Goal: Check status: Check status

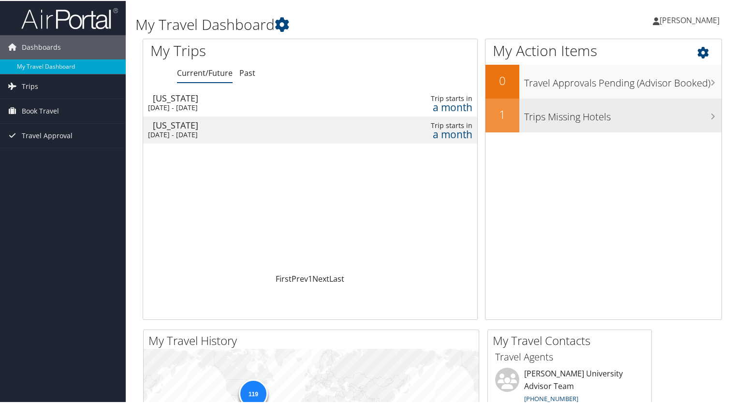
click at [586, 119] on h3 "Trips Missing Hotels" at bounding box center [622, 113] width 197 height 18
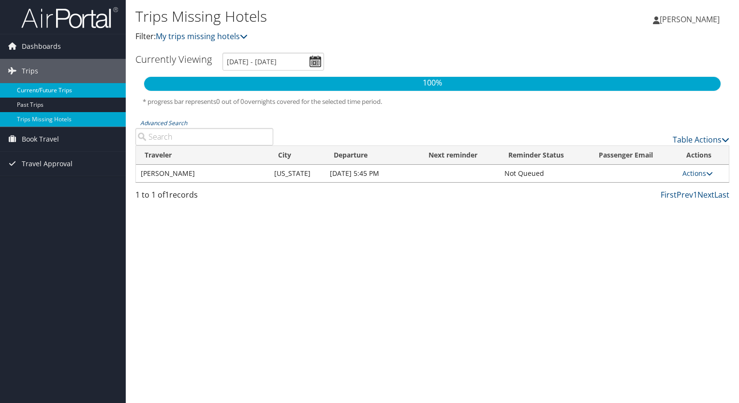
click at [64, 91] on link "Current/Future Trips" at bounding box center [63, 90] width 126 height 15
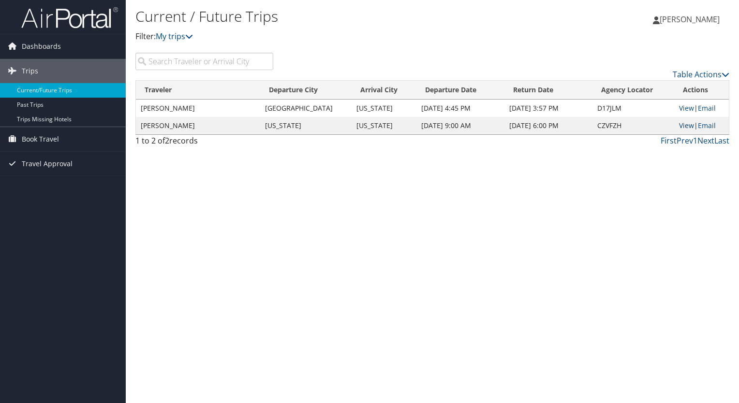
click at [679, 126] on link "View" at bounding box center [686, 125] width 15 height 9
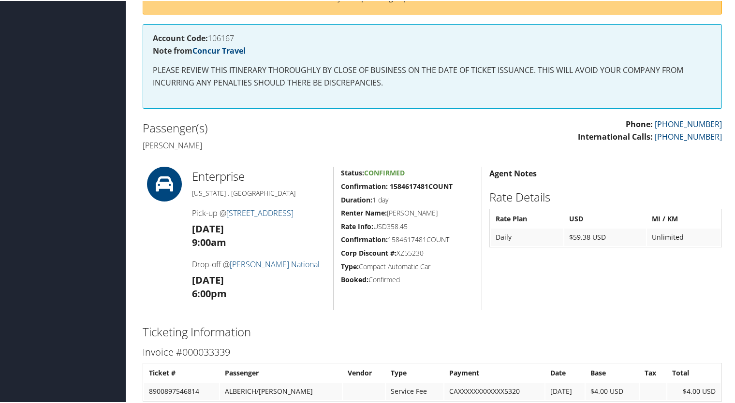
scroll to position [147, 0]
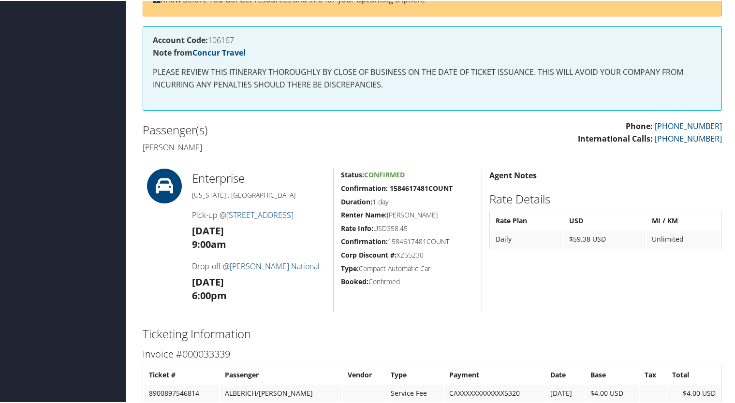
click at [397, 183] on strong "Confirmation: 1584617481COUNT" at bounding box center [397, 187] width 112 height 9
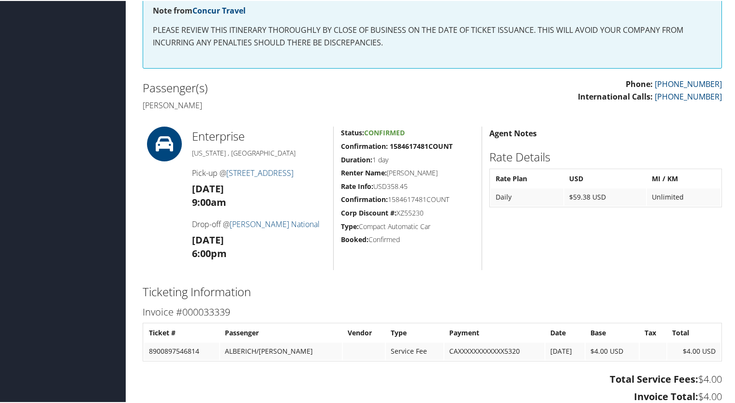
scroll to position [172, 0]
